Goal: Transaction & Acquisition: Obtain resource

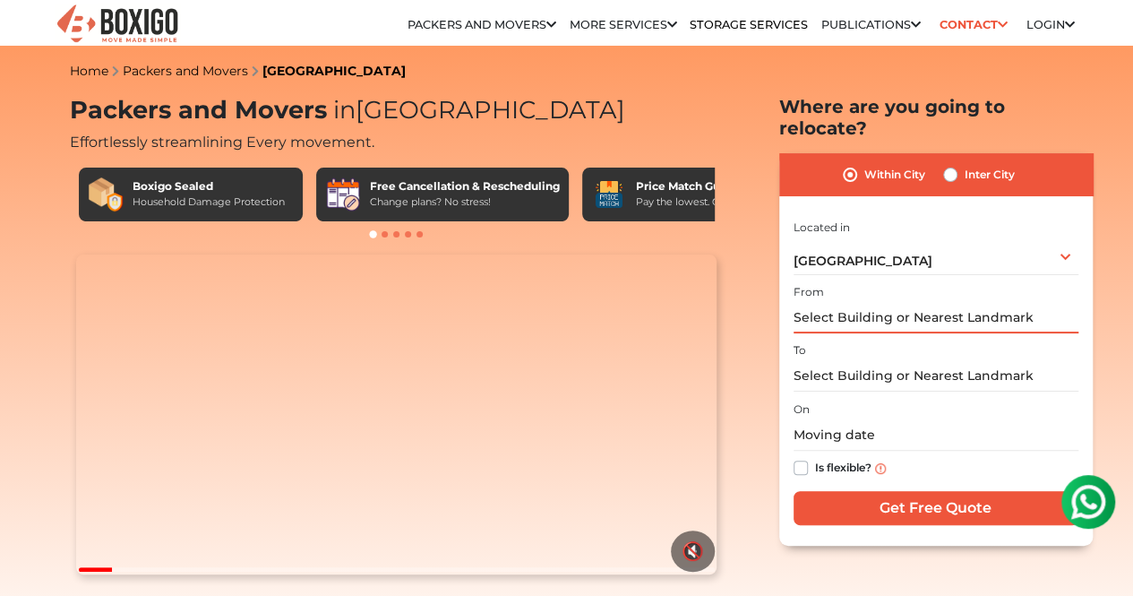
click at [913, 302] on input "text" at bounding box center [935, 317] width 285 height 31
click at [964, 167] on label "Inter City" at bounding box center [989, 174] width 50 height 21
click at [949, 167] on input "Inter City" at bounding box center [950, 173] width 14 height 18
radio input "true"
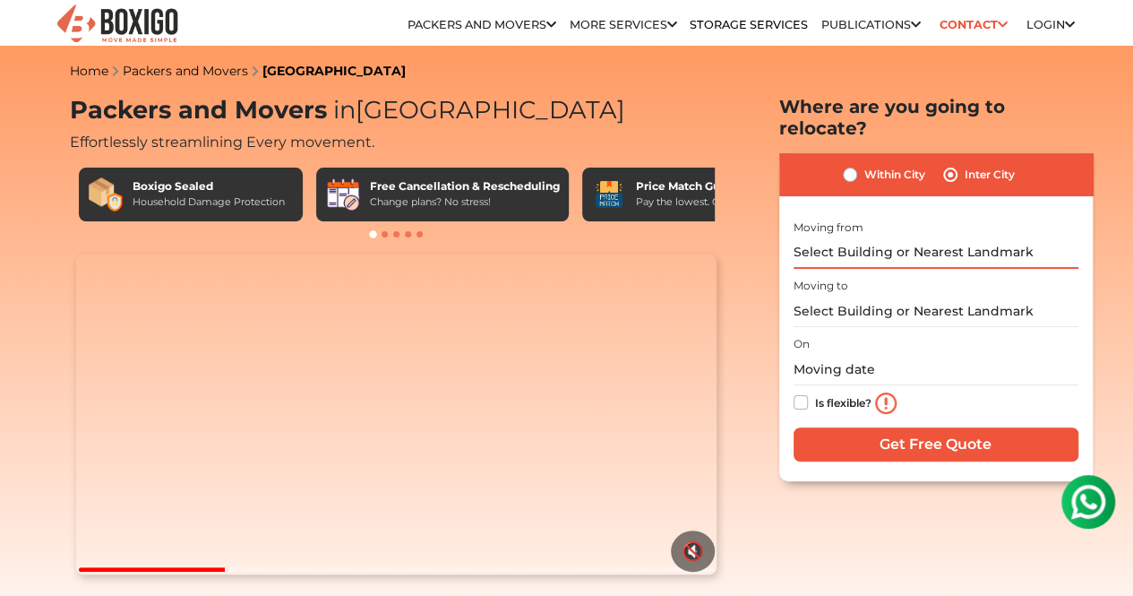
click at [915, 242] on input "text" at bounding box center [935, 252] width 285 height 31
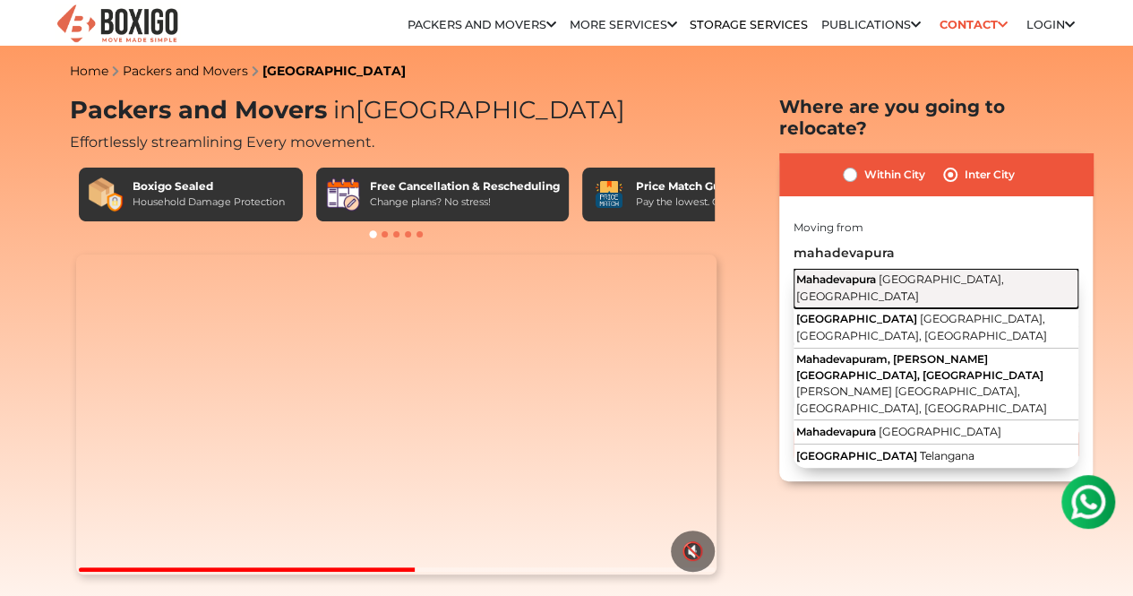
click at [867, 272] on span "Mahadevapura" at bounding box center [836, 278] width 80 height 13
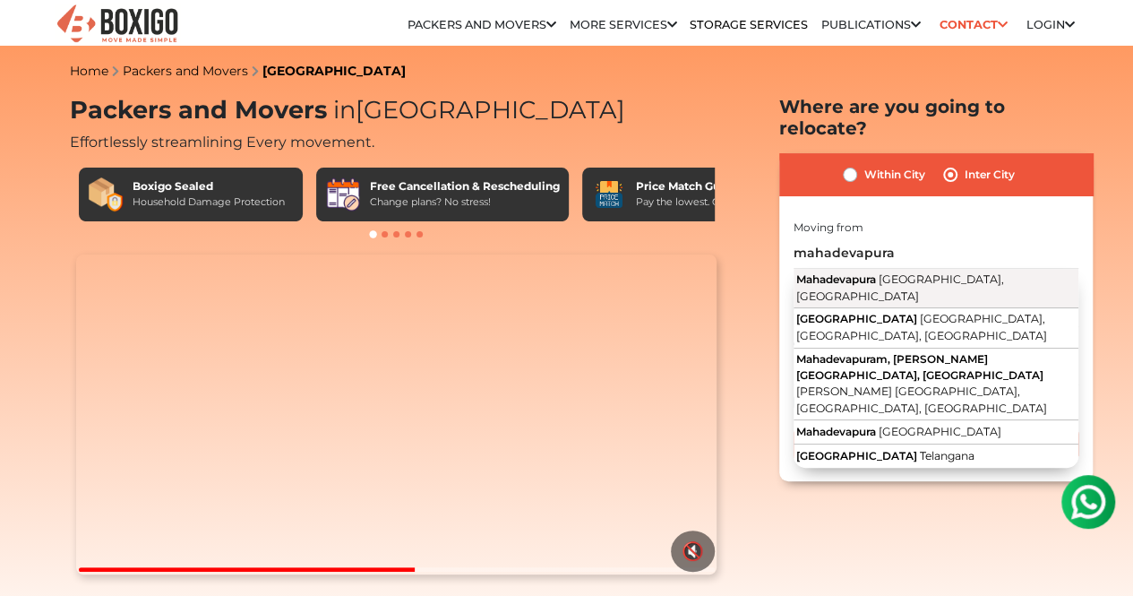
type input "[GEOGRAPHIC_DATA], [GEOGRAPHIC_DATA], [GEOGRAPHIC_DATA]"
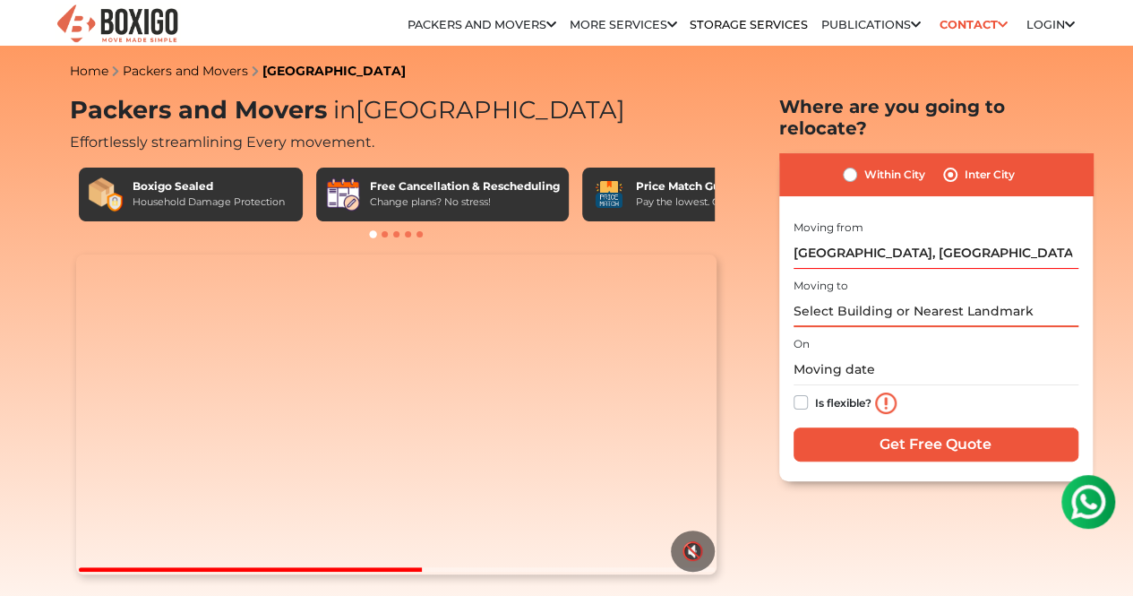
click at [892, 303] on input "text" at bounding box center [935, 311] width 285 height 31
type input "d"
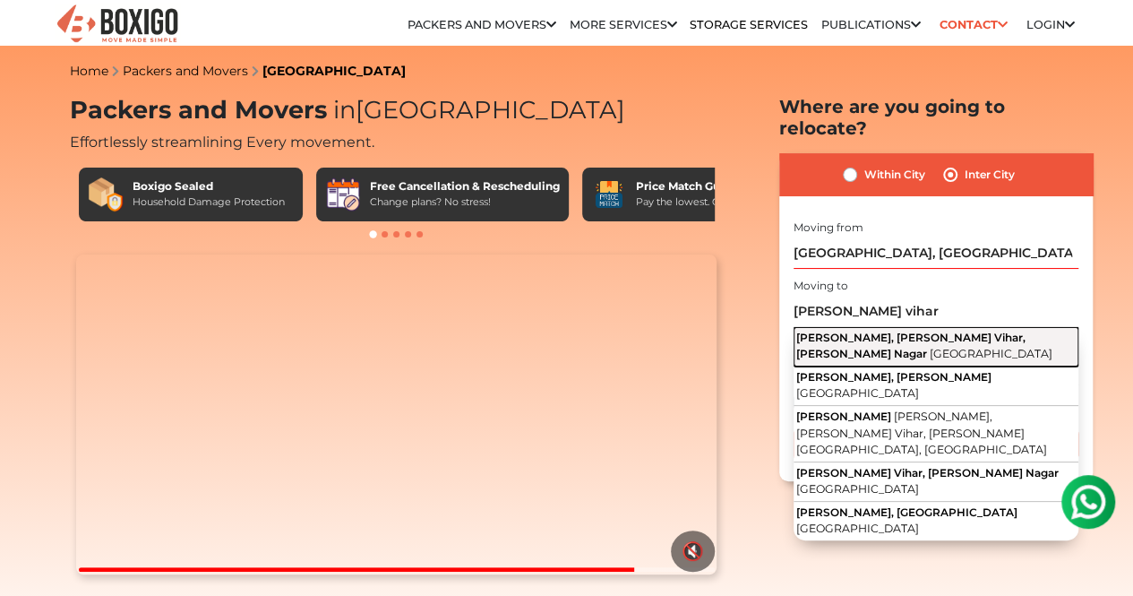
click at [917, 330] on span "[PERSON_NAME], [PERSON_NAME] Vihar, [PERSON_NAME] Nagar" at bounding box center [910, 345] width 229 height 30
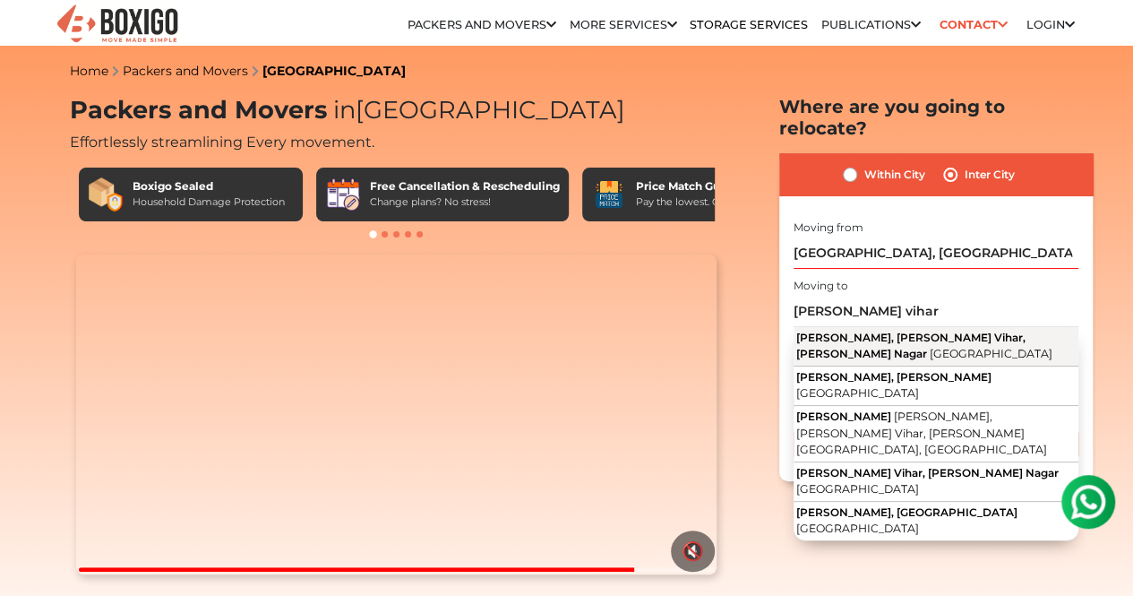
type input "[PERSON_NAME], [PERSON_NAME] Vihar, [PERSON_NAME][GEOGRAPHIC_DATA], [GEOGRAPHIC…"
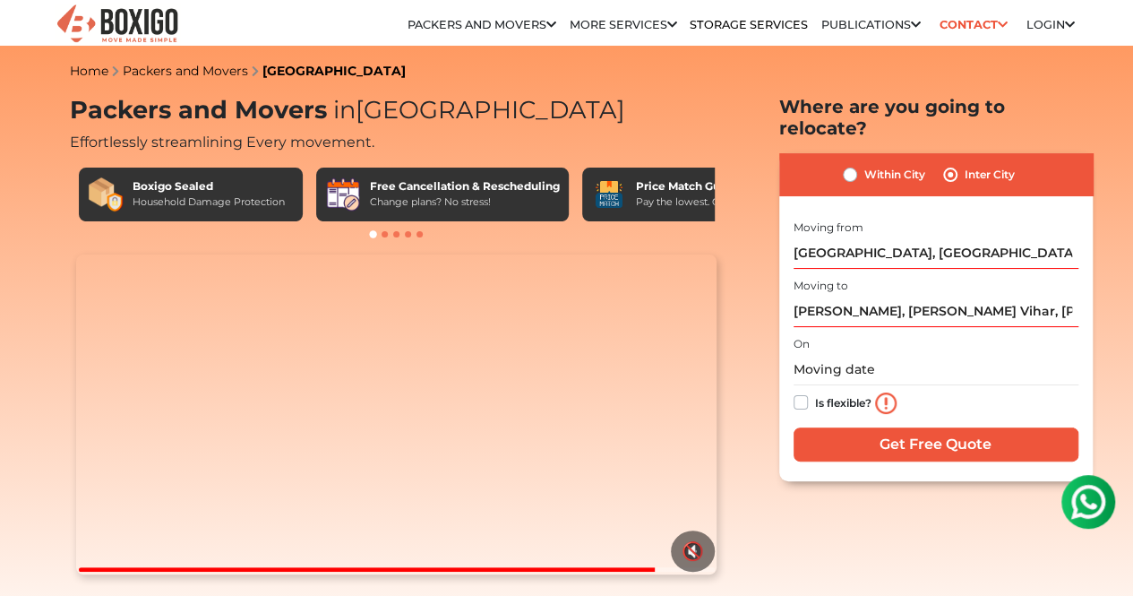
click at [854, 385] on div "Is flexible?" at bounding box center [935, 403] width 285 height 36
click at [799, 354] on input "text" at bounding box center [935, 369] width 285 height 31
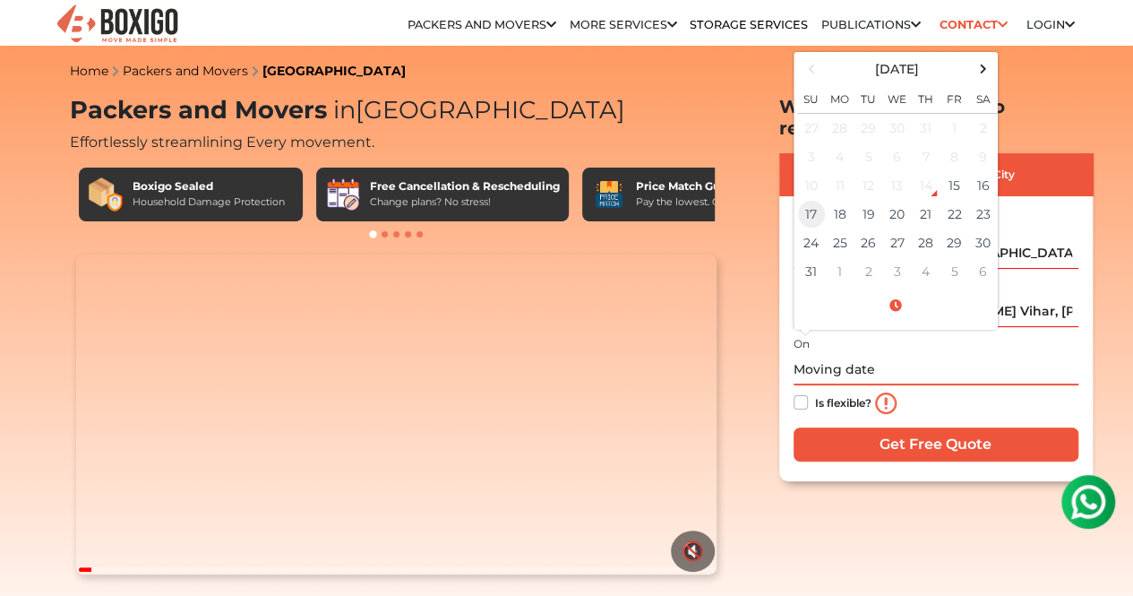
click at [815, 200] on td "17" at bounding box center [811, 214] width 29 height 29
type input "[DATE] 12:00 AM"
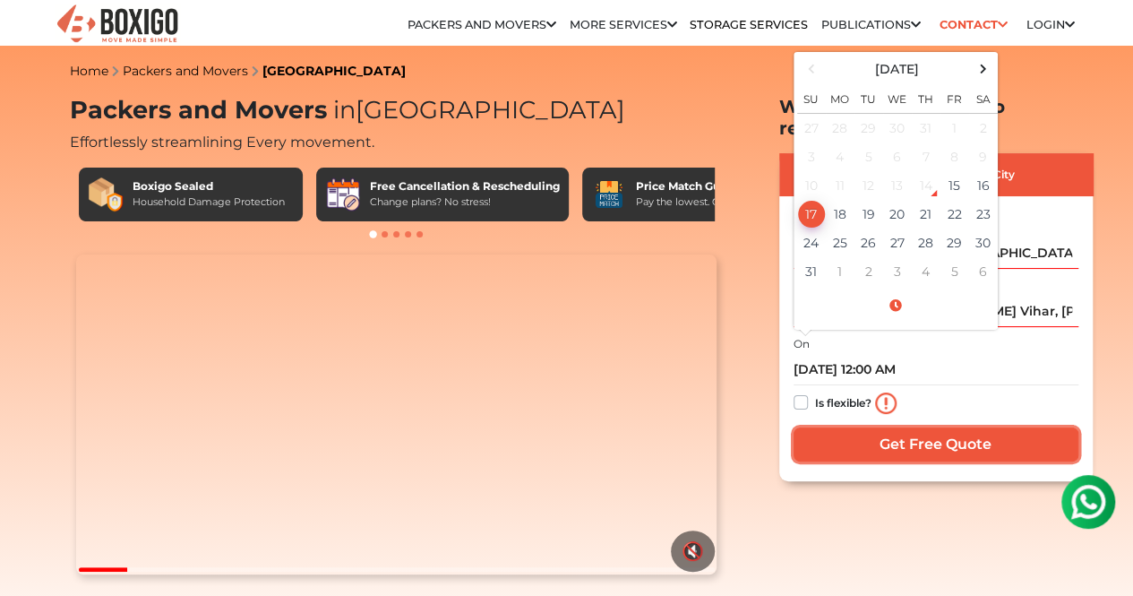
click at [987, 427] on input "Get Free Quote" at bounding box center [935, 444] width 285 height 34
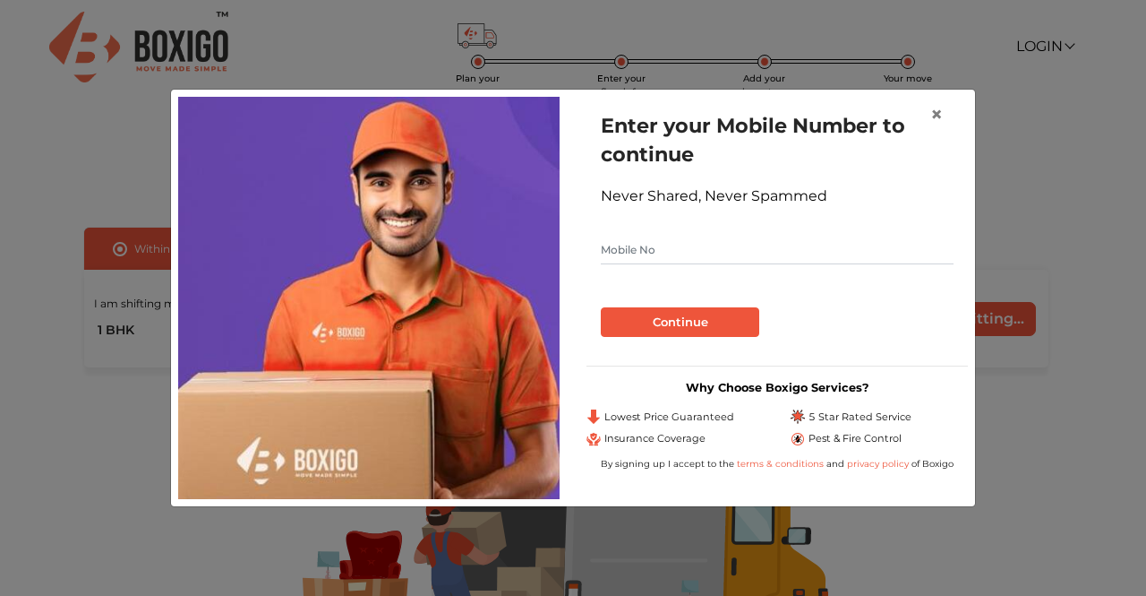
click at [824, 232] on form "Enter your Mobile Number to continue Never Shared, Never Spammed Continue" at bounding box center [777, 224] width 353 height 226
click at [819, 264] on input "text" at bounding box center [777, 250] width 353 height 29
type input "8297333307"
click at [601, 307] on button "Continue" at bounding box center [680, 322] width 159 height 30
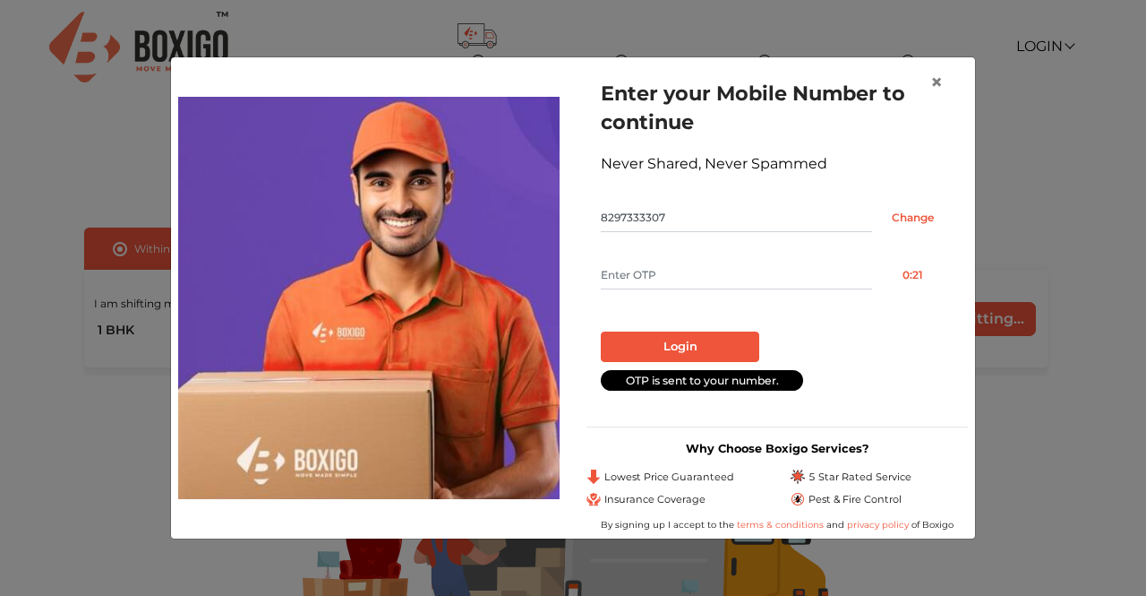
click at [811, 261] on input "text" at bounding box center [736, 275] width 271 height 29
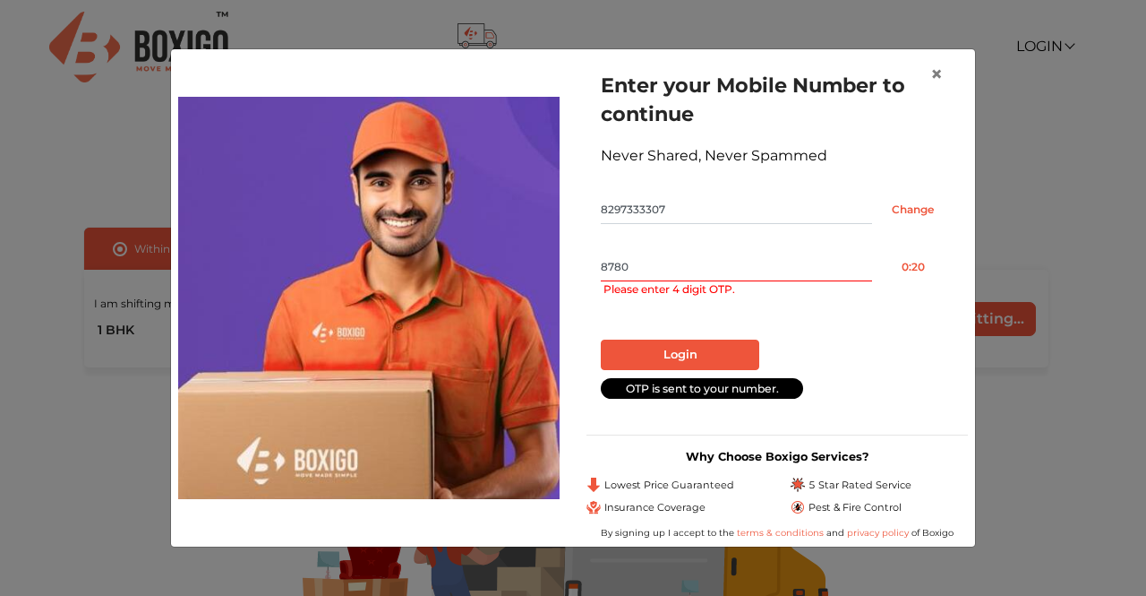
type input "8780"
click at [601, 339] on button "Login" at bounding box center [680, 354] width 159 height 30
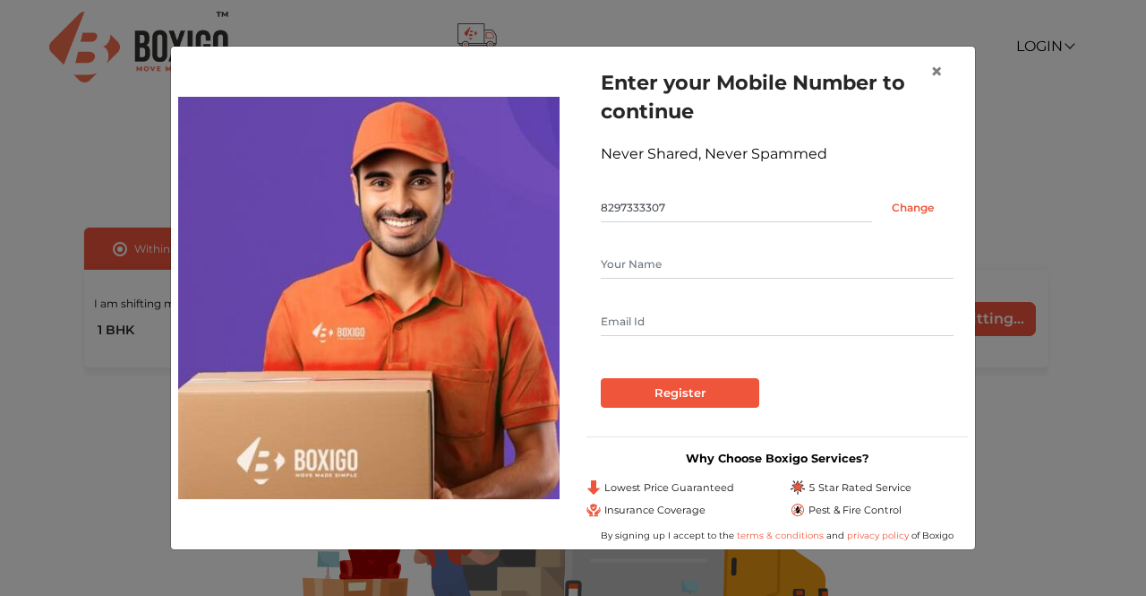
click at [644, 263] on input "text" at bounding box center [777, 264] width 353 height 29
type input "Rikhil Aggarwal"
type input "rikhilaggarwal@gmail.com"
click at [601, 378] on input "Register" at bounding box center [680, 393] width 159 height 30
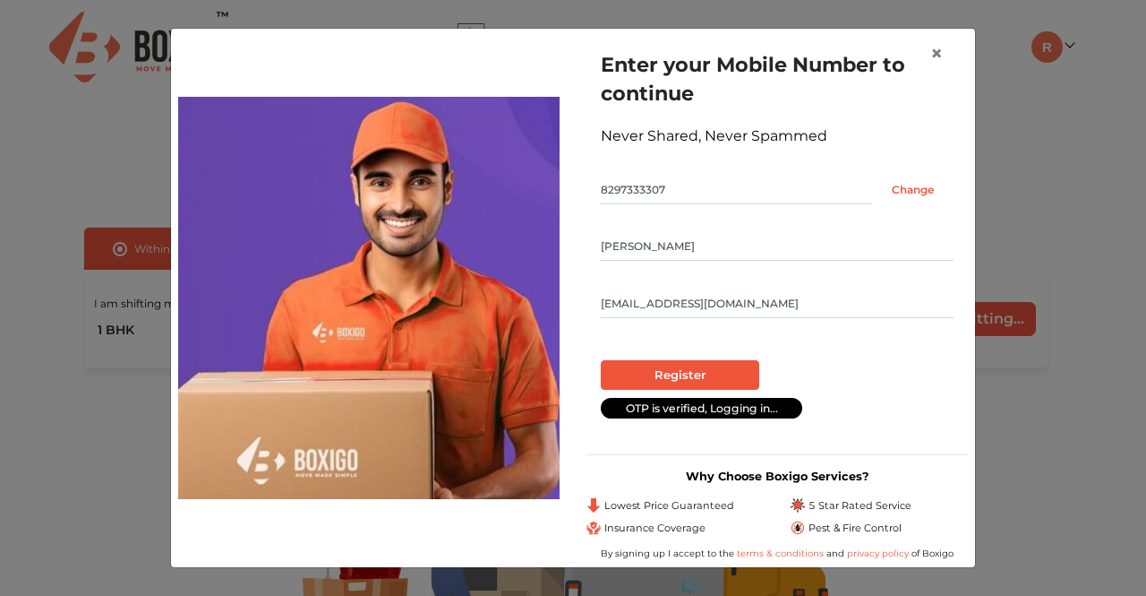
radio input "false"
radio input "true"
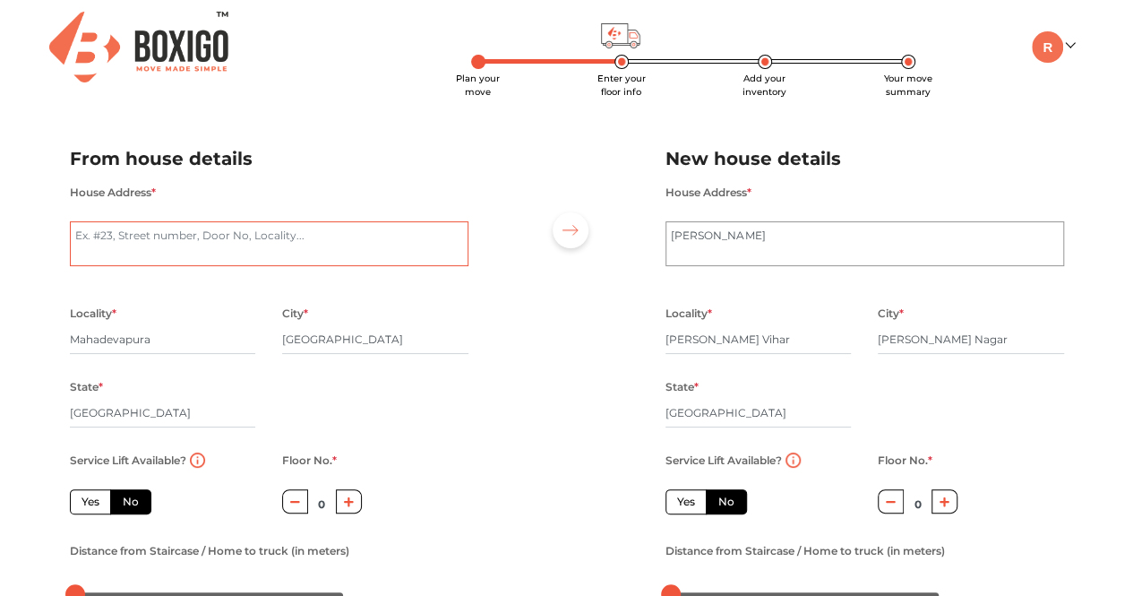
click at [270, 252] on textarea "House Address *" at bounding box center [269, 243] width 399 height 45
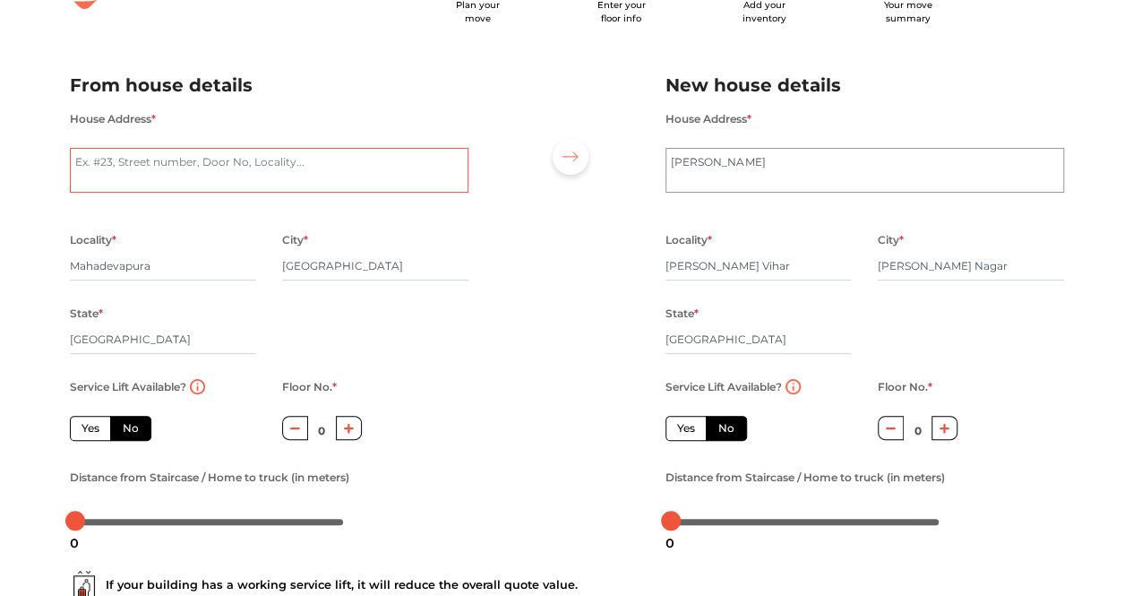
scroll to position [251, 0]
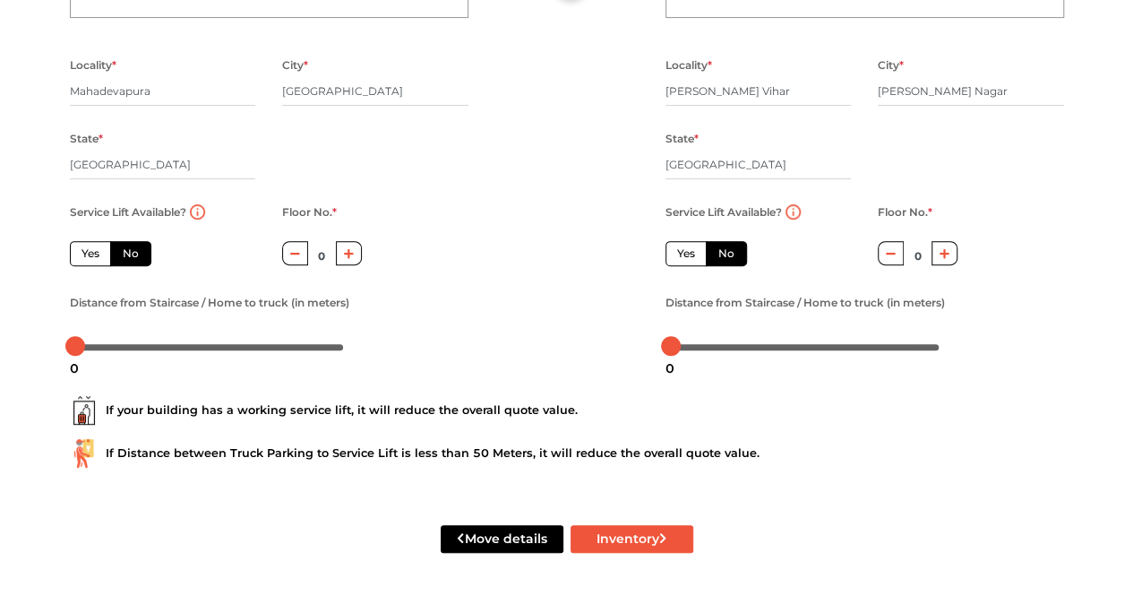
click at [265, 465] on div "If Distance between Truck Parking to Service Lift is less than 50 Meters, it wi…" at bounding box center [567, 453] width 994 height 29
click at [646, 530] on button "Inventory" at bounding box center [631, 539] width 123 height 28
radio input "true"
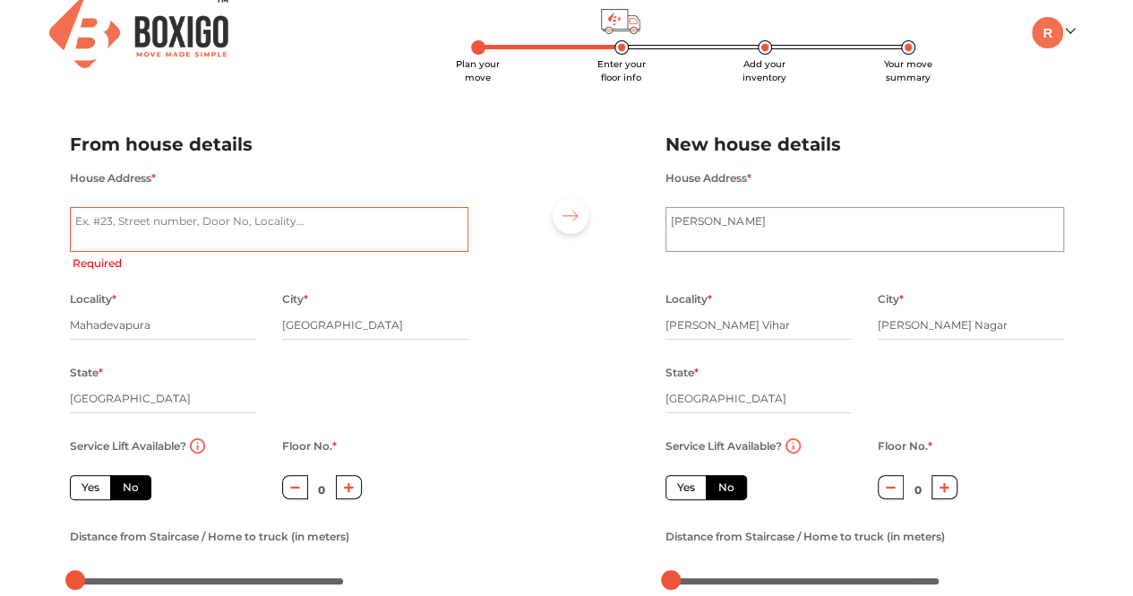
scroll to position [0, 0]
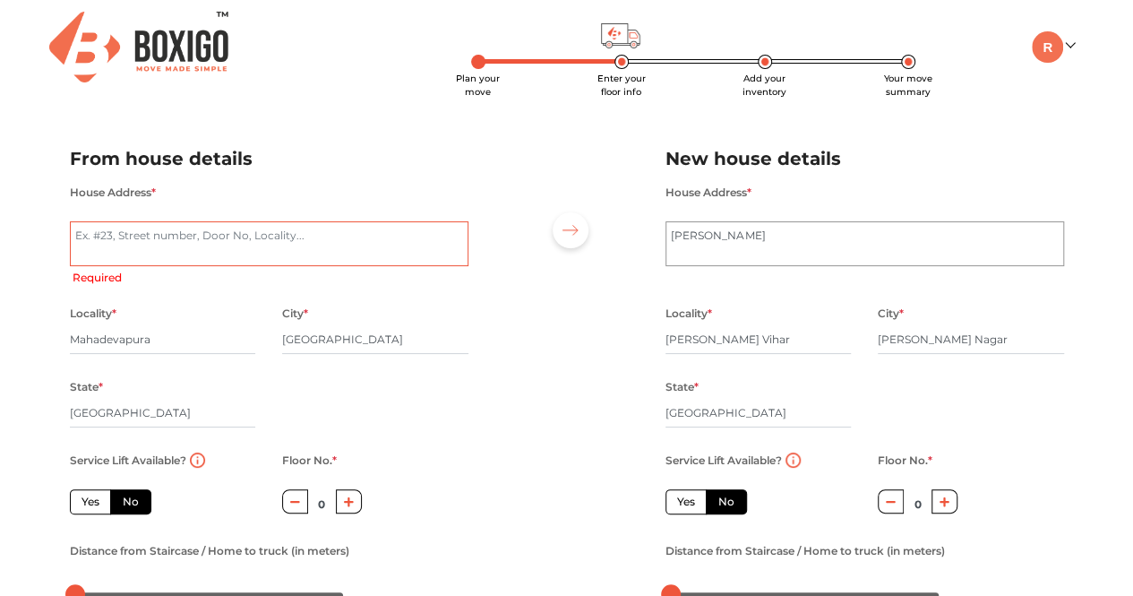
click at [250, 246] on textarea "House Address *" at bounding box center [269, 243] width 399 height 45
type textarea "H"
radio input "true"
type textarea "Hpu"
radio input "true"
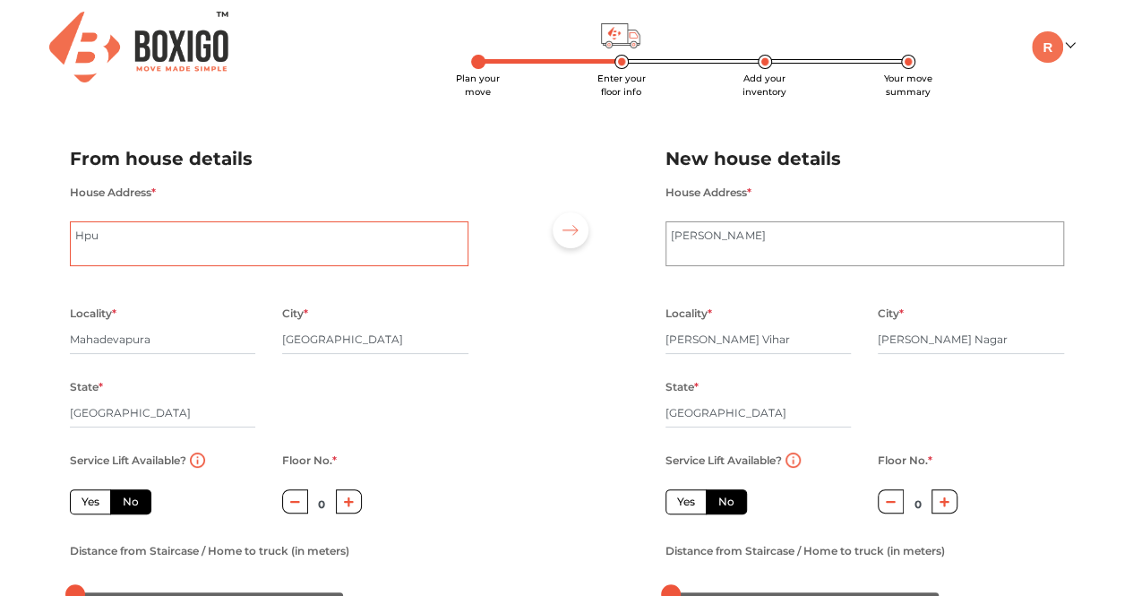
type textarea "Hp"
radio input "true"
type textarea "Hou"
radio input "true"
type textarea "House No.6, 1st main, ground floor, shivaganga layout, mahadevapura"
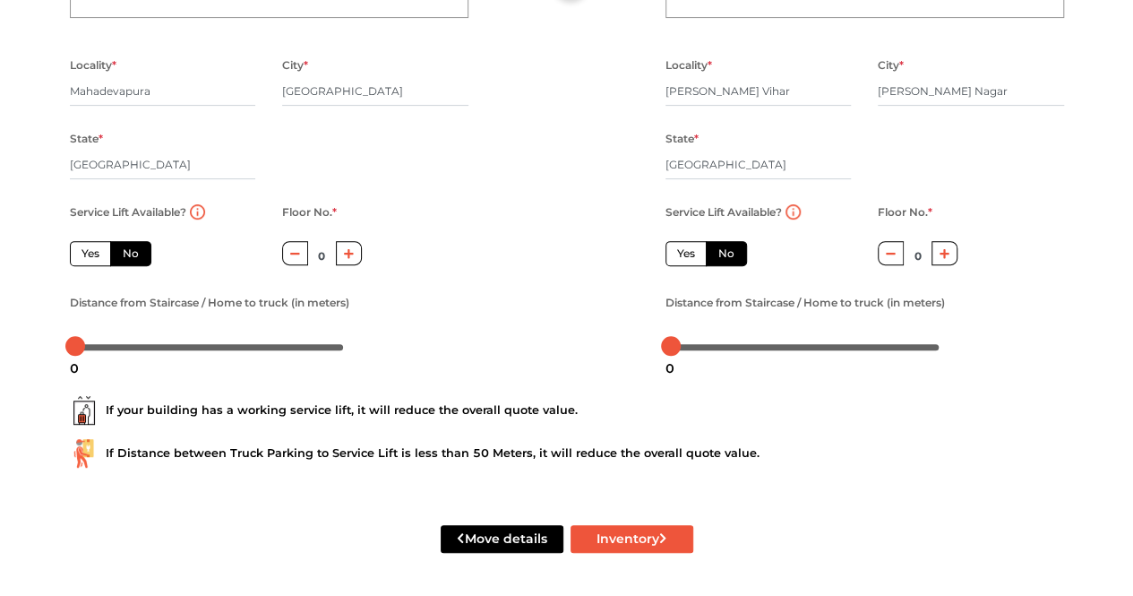
scroll to position [251, 0]
drag, startPoint x: 72, startPoint y: 353, endPoint x: 81, endPoint y: 352, distance: 9.9
click at [81, 353] on div "2" at bounding box center [79, 368] width 23 height 30
drag, startPoint x: 81, startPoint y: 351, endPoint x: 100, endPoint y: 350, distance: 18.8
click at [100, 353] on div "10" at bounding box center [101, 368] width 32 height 30
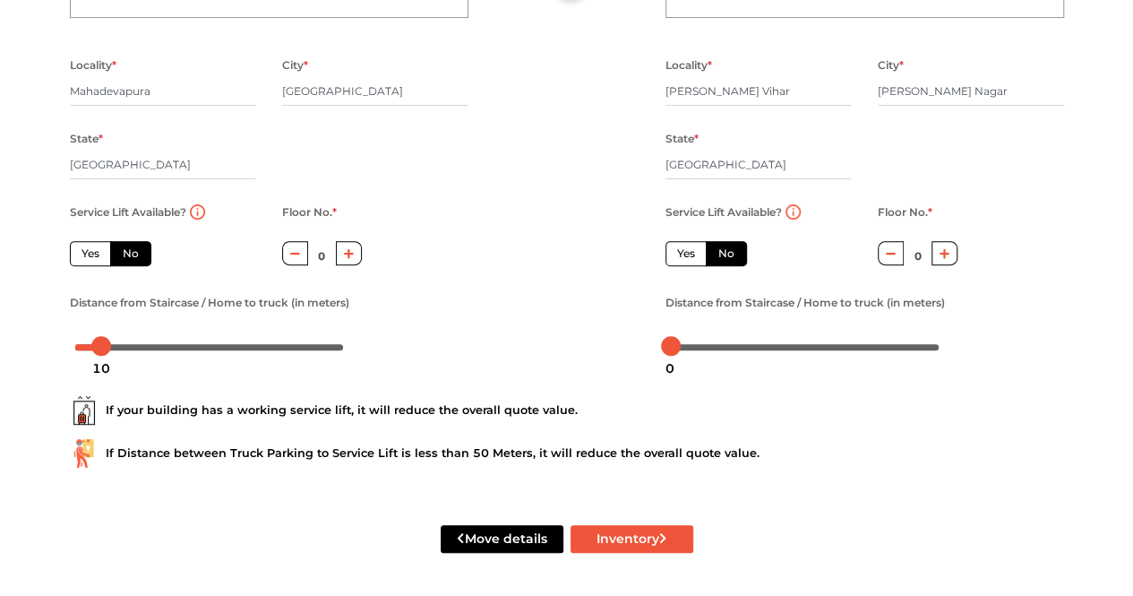
click at [405, 325] on div "Distance from Staircase / Home to truck (in meters)" at bounding box center [269, 325] width 399 height 69
drag, startPoint x: 100, startPoint y: 347, endPoint x: 89, endPoint y: 347, distance: 11.6
click at [89, 347] on div at bounding box center [91, 346] width 20 height 20
drag, startPoint x: 93, startPoint y: 348, endPoint x: 59, endPoint y: 341, distance: 34.8
click at [59, 341] on div "Distance from Staircase / Home to truck (in meters)" at bounding box center [268, 325] width 425 height 69
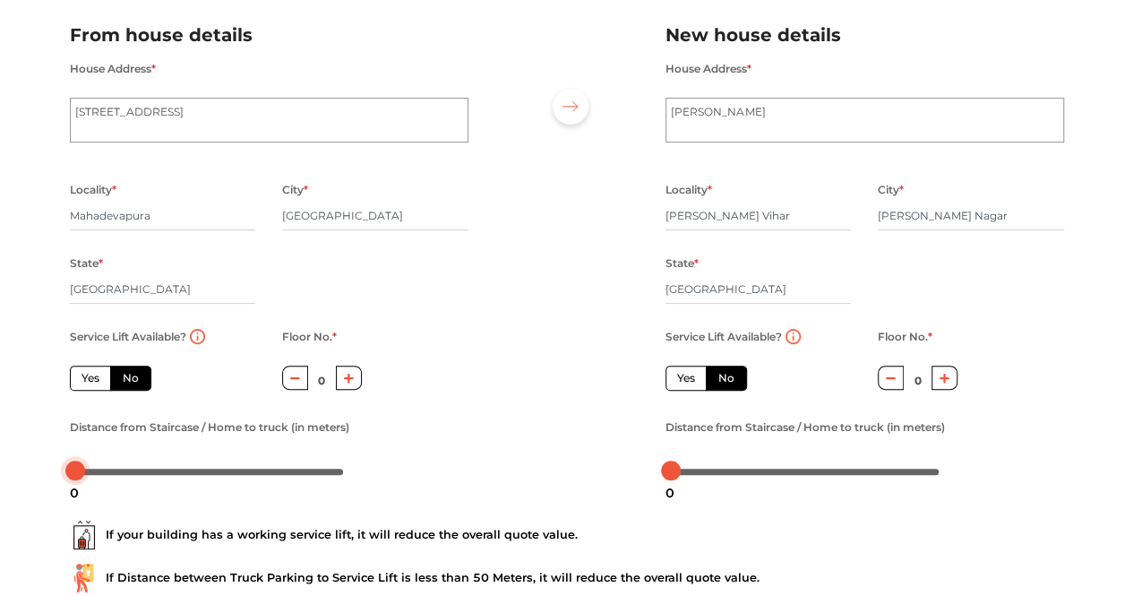
scroll to position [0, 0]
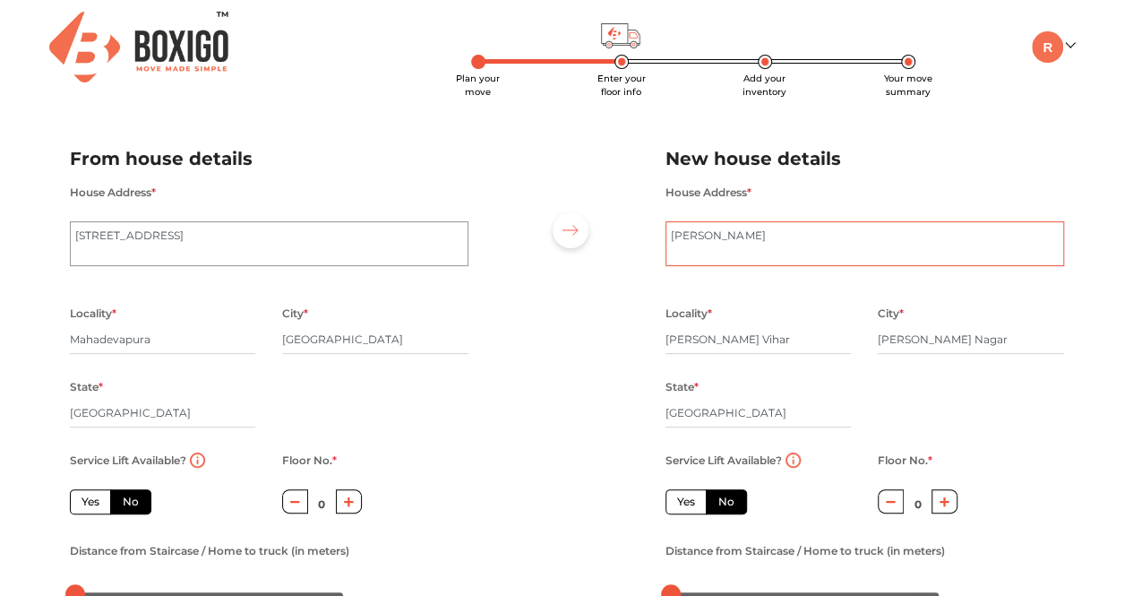
click at [745, 257] on textarea "[PERSON_NAME]" at bounding box center [864, 243] width 399 height 45
click at [824, 255] on textarea "[PERSON_NAME]" at bounding box center [864, 243] width 399 height 45
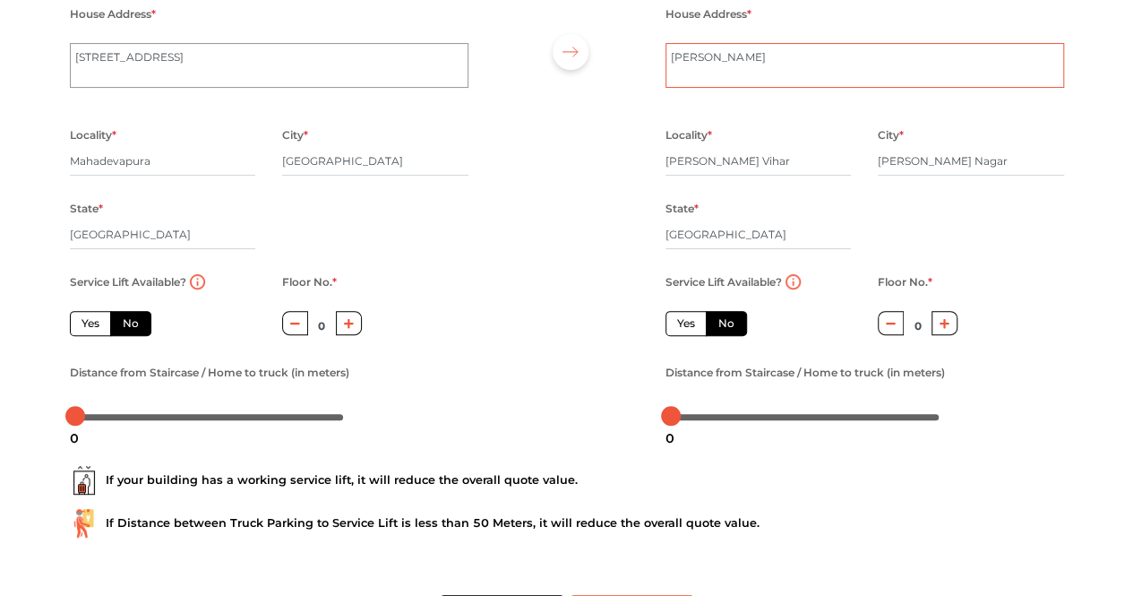
scroll to position [179, 0]
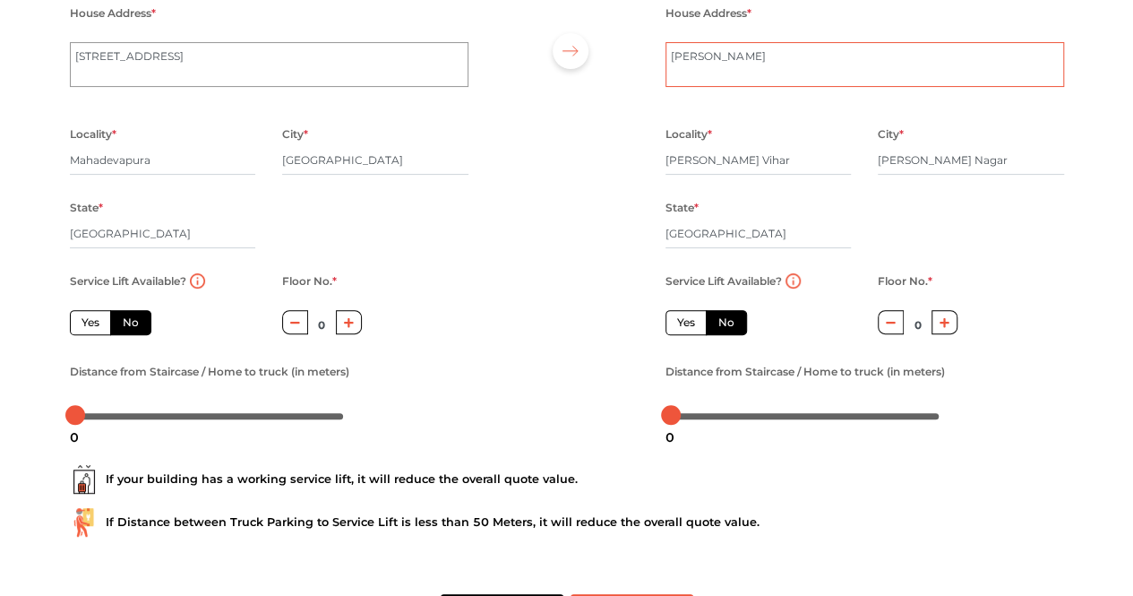
drag, startPoint x: 785, startPoint y: 62, endPoint x: 489, endPoint y: 53, distance: 296.6
click at [504, 55] on div "From house details House Address * House No.6, 1st main, ground floor, shivagan…" at bounding box center [566, 190] width 1021 height 493
radio input "true"
type textarea "A-33, P"
radio input "true"
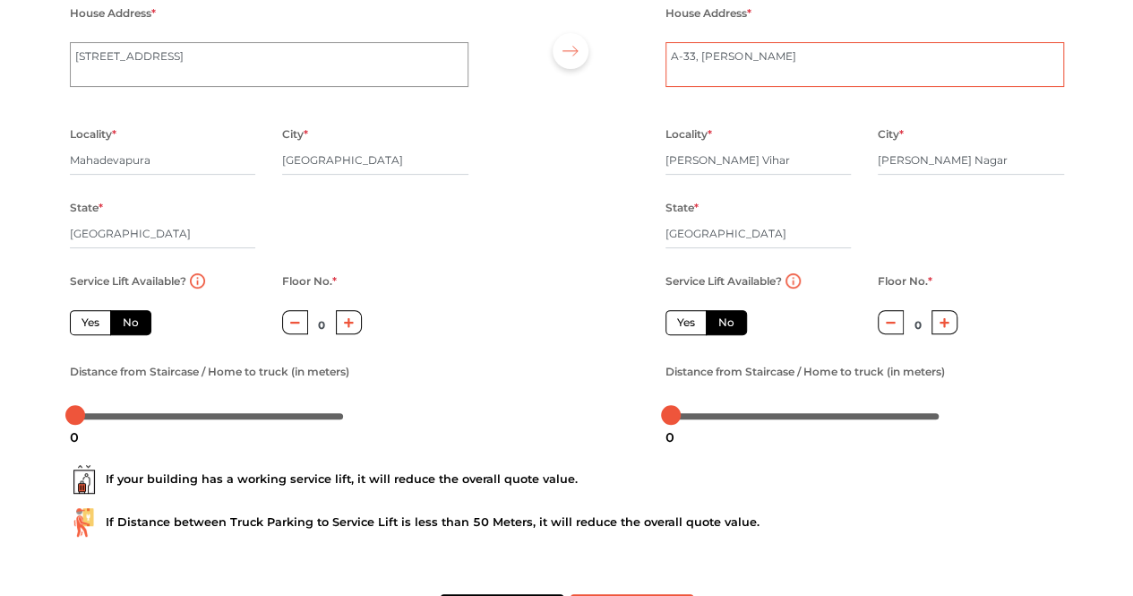
scroll to position [251, 0]
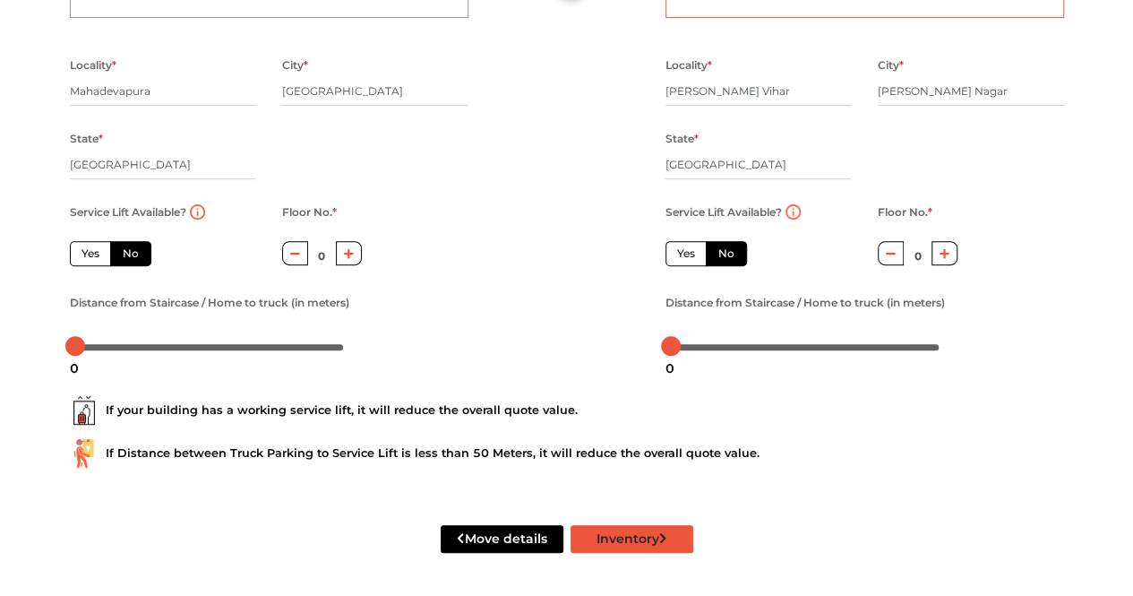
type textarea "A-33, Priyadarshini Vihar"
click at [600, 531] on button "Inventory" at bounding box center [631, 539] width 123 height 28
radio input "true"
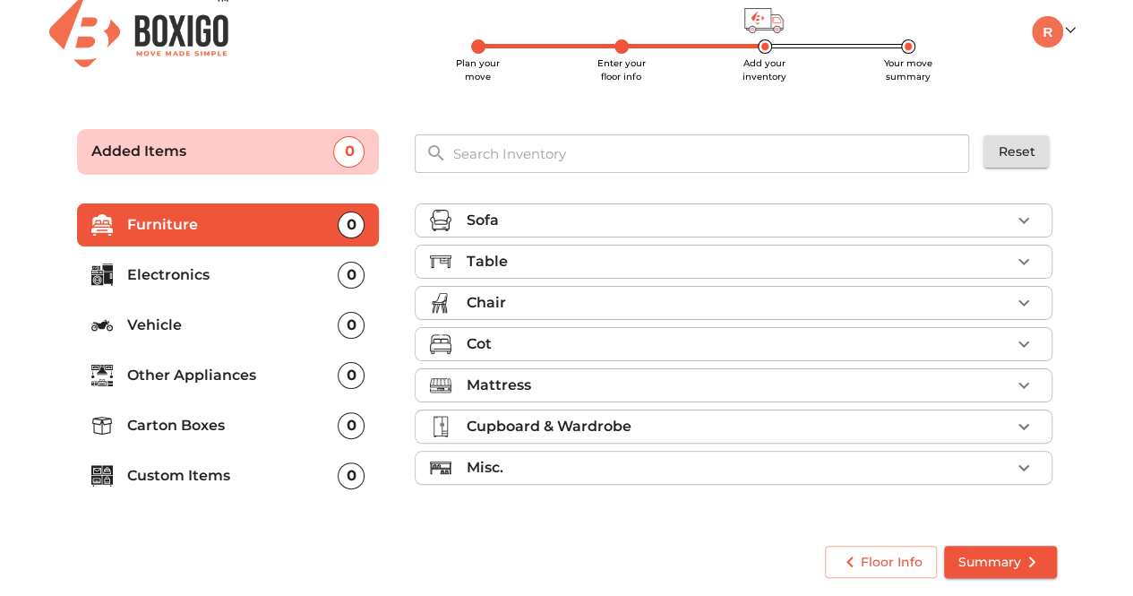
scroll to position [14, 0]
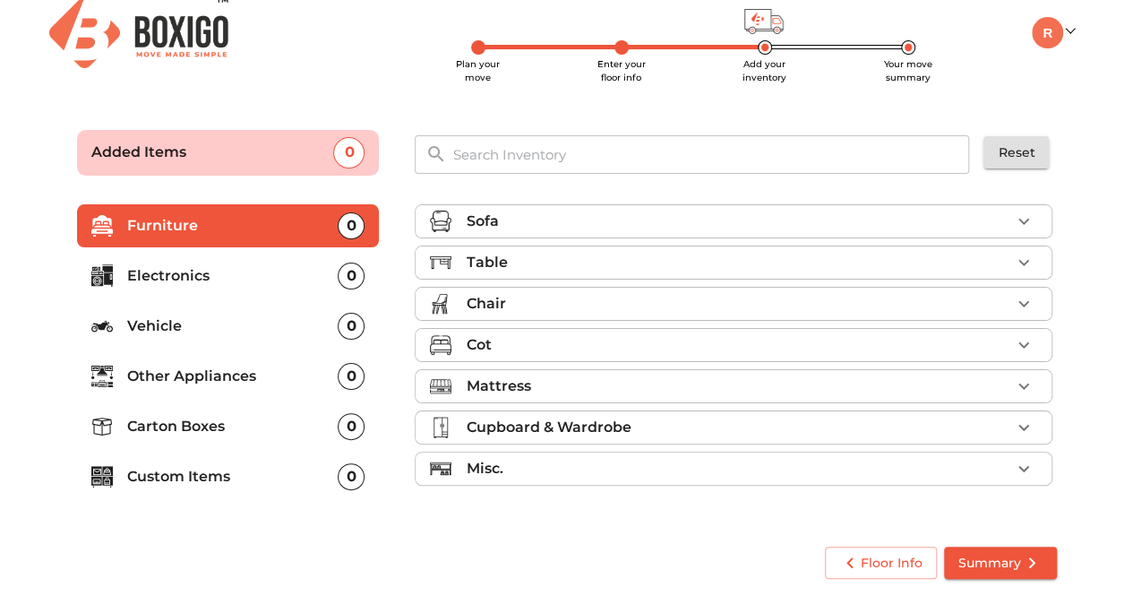
click at [188, 332] on p "Vehicle" at bounding box center [232, 325] width 211 height 21
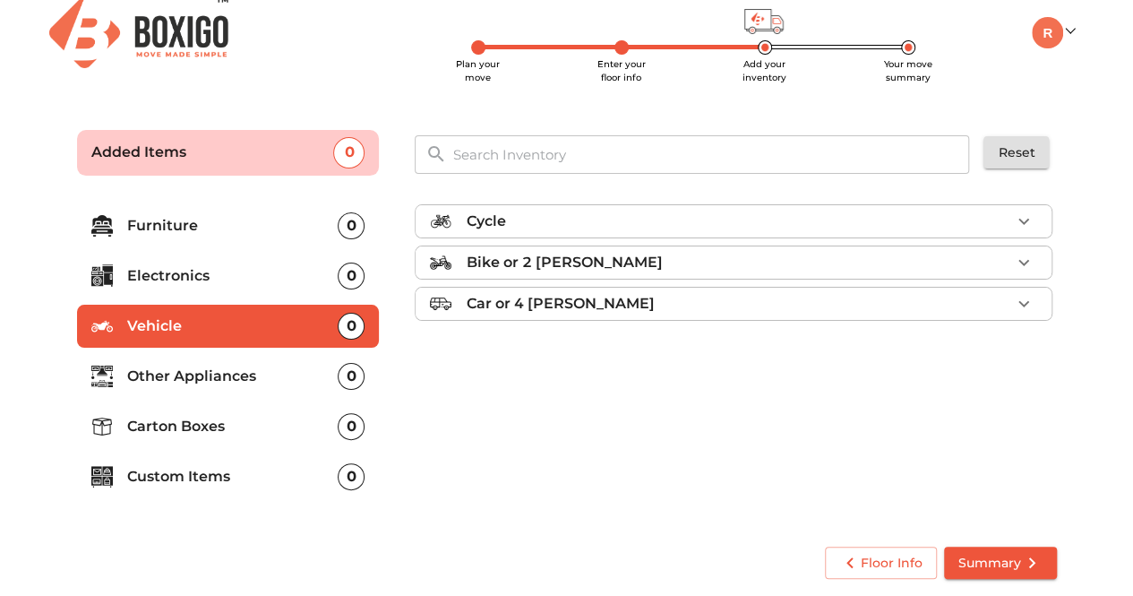
click at [1035, 261] on button "button" at bounding box center [1023, 262] width 27 height 27
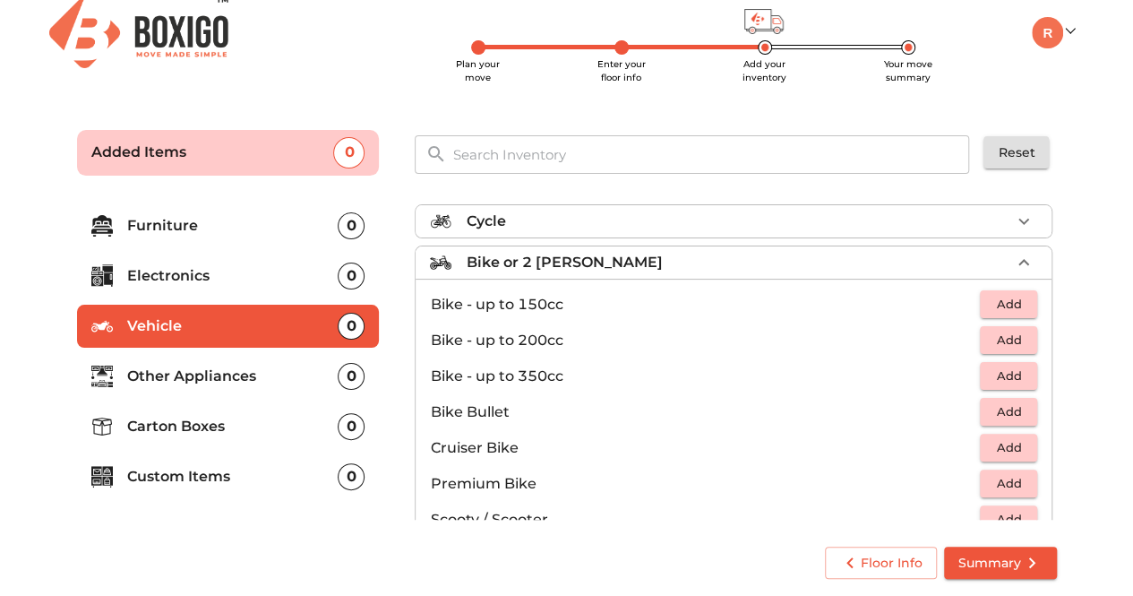
scroll to position [90, 0]
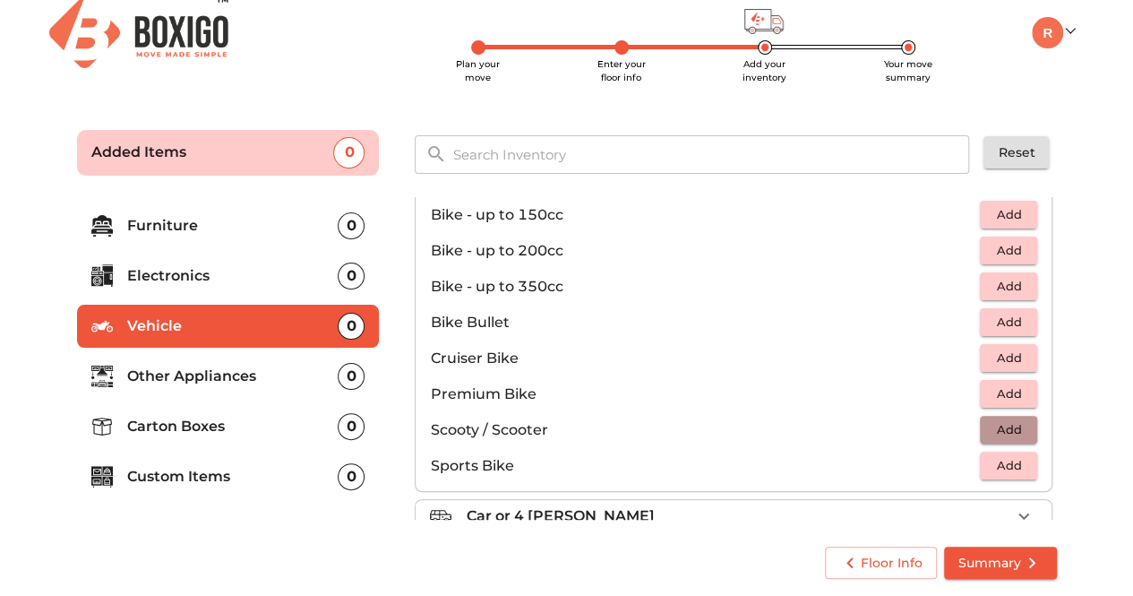
click at [1016, 427] on span "Add" at bounding box center [1008, 429] width 39 height 21
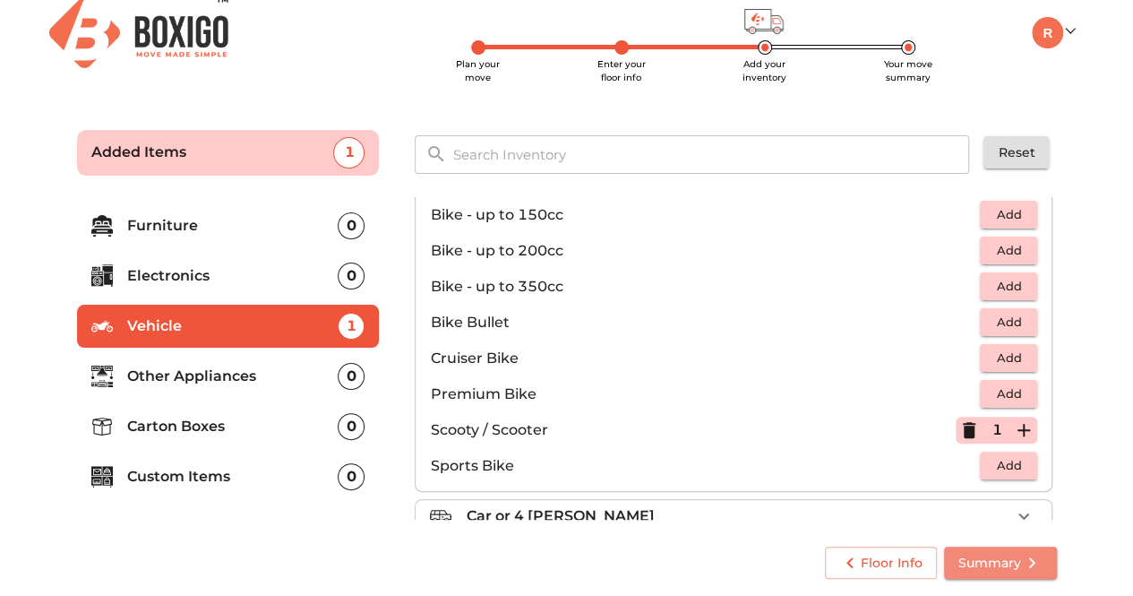
click at [1024, 554] on icon "submit" at bounding box center [1031, 562] width 21 height 21
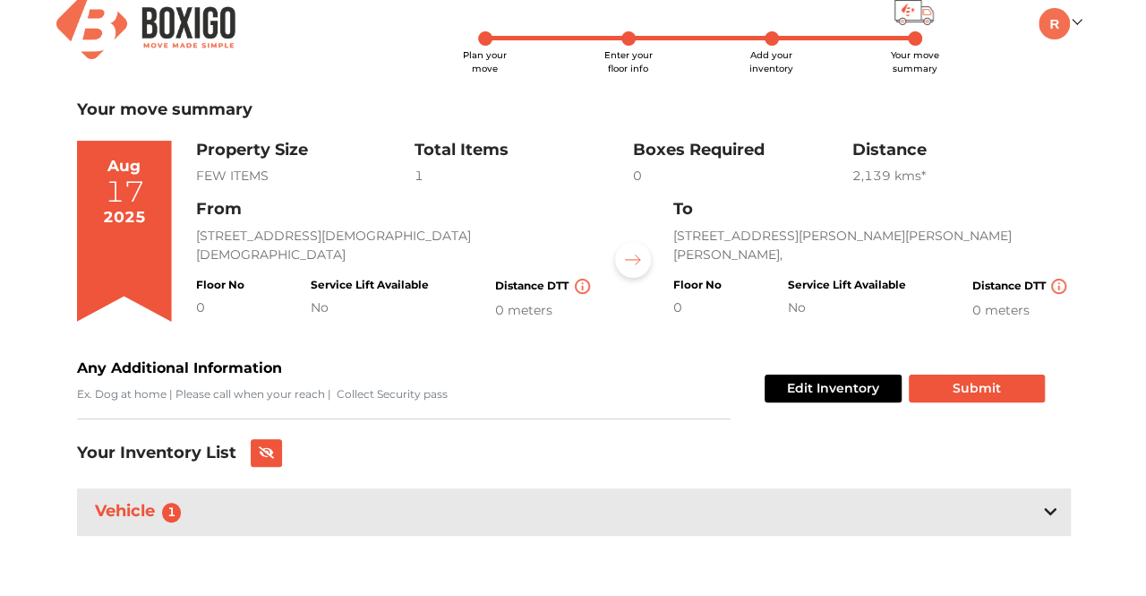
scroll to position [25, 0]
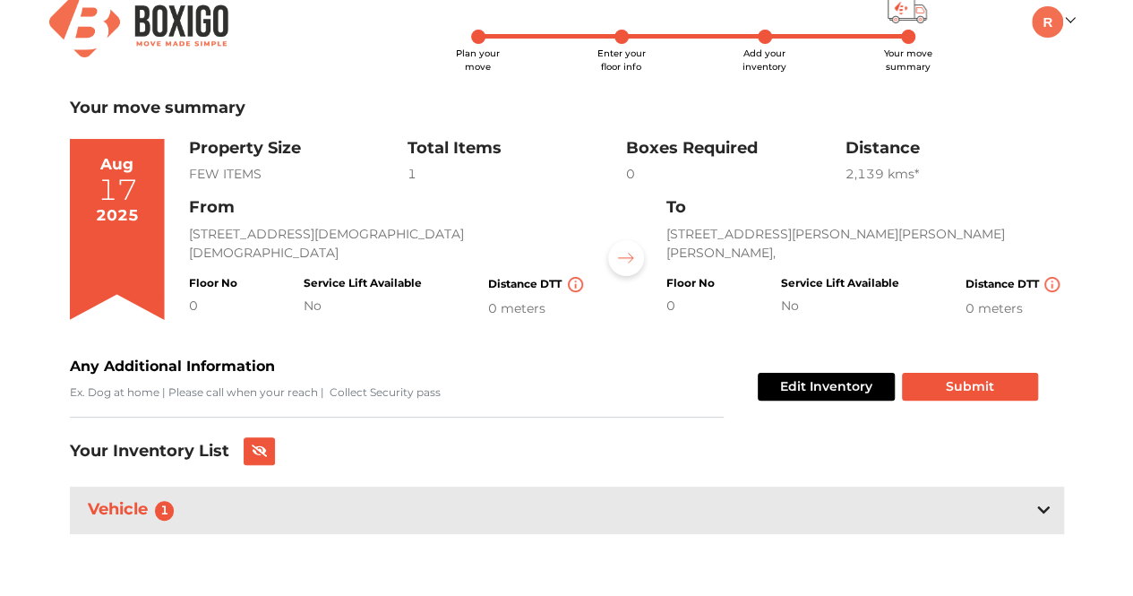
click at [948, 371] on div "Edit Inventory Submit" at bounding box center [893, 387] width 287 height 62
click at [968, 381] on button "Submit" at bounding box center [970, 387] width 136 height 28
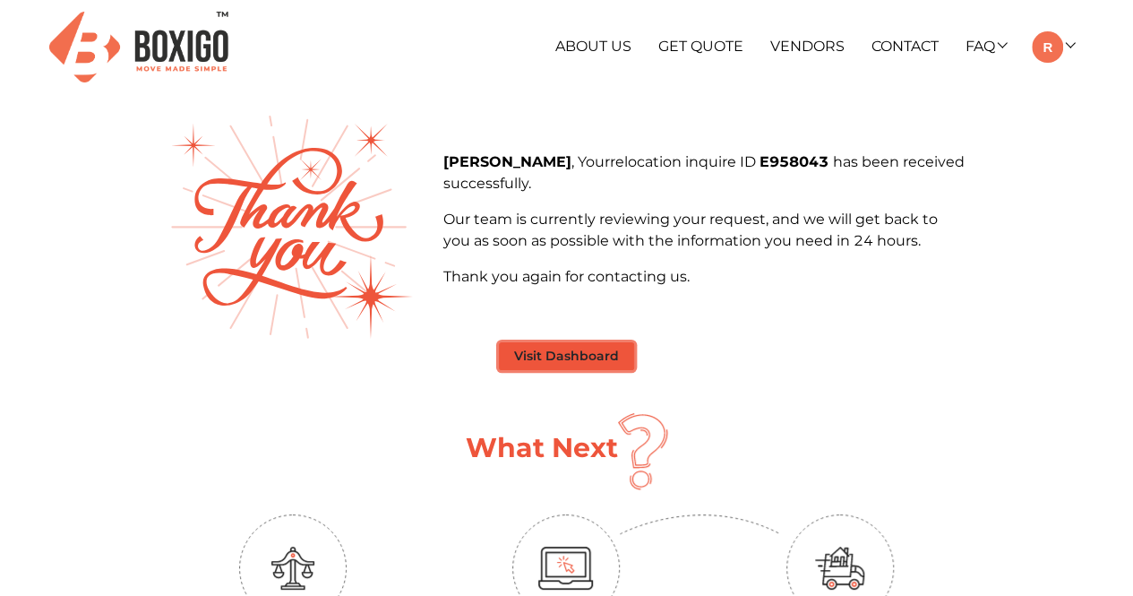
click at [574, 356] on button "Visit Dashboard" at bounding box center [566, 356] width 135 height 28
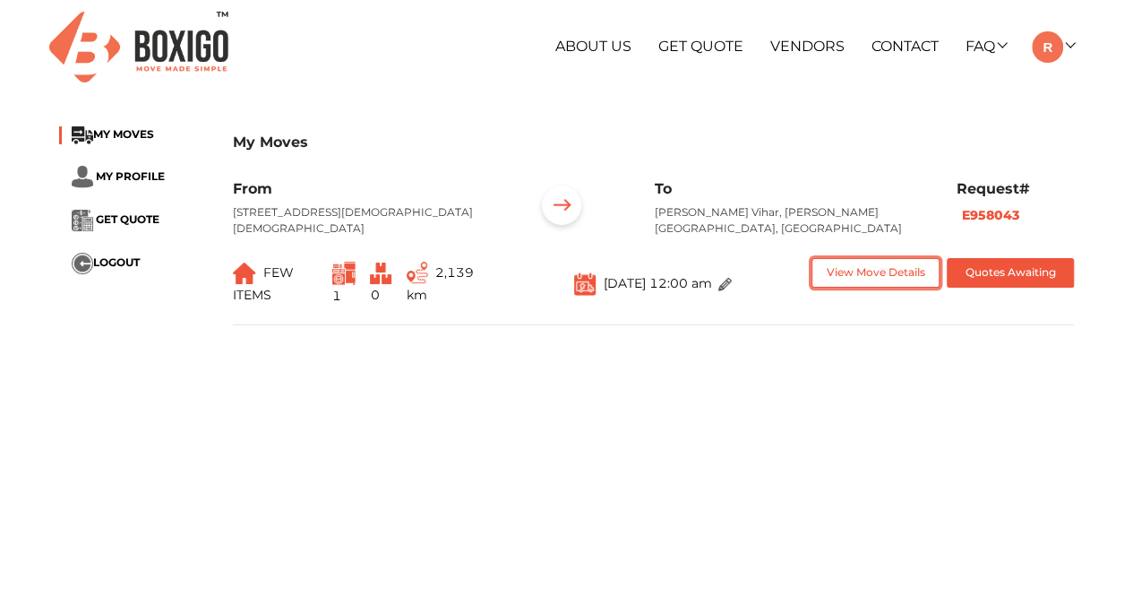
click at [895, 284] on button "View Move Details" at bounding box center [875, 273] width 128 height 30
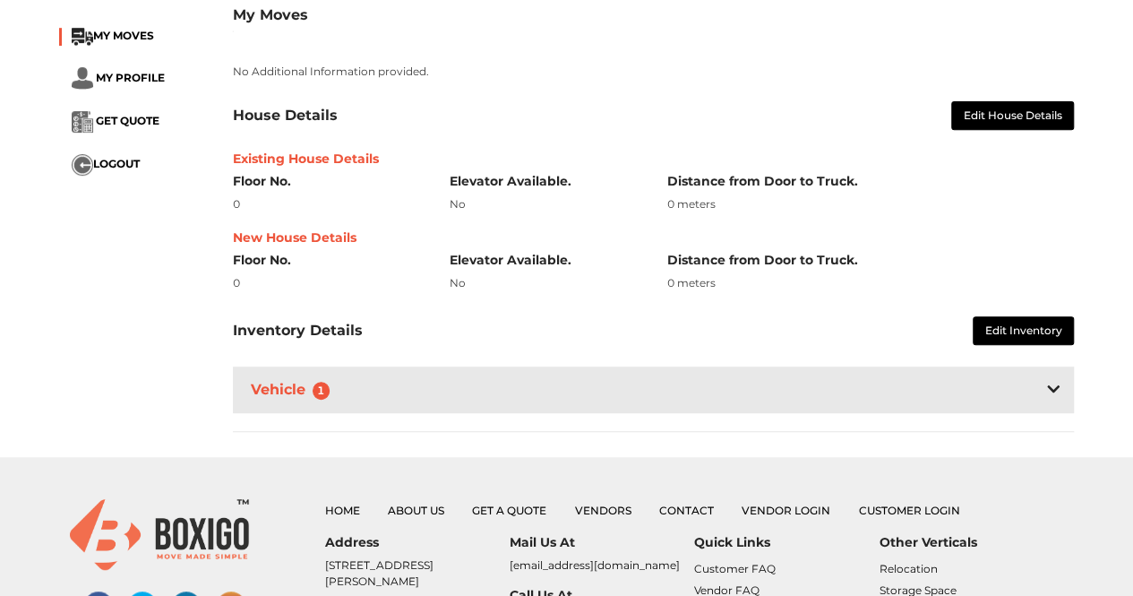
scroll to position [358, 0]
